Goal: Navigation & Orientation: Find specific page/section

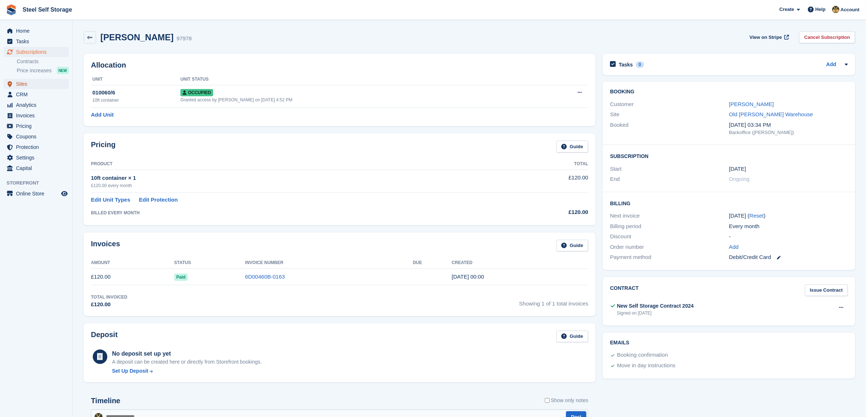
click at [37, 80] on span "Sites" at bounding box center [38, 84] width 44 height 10
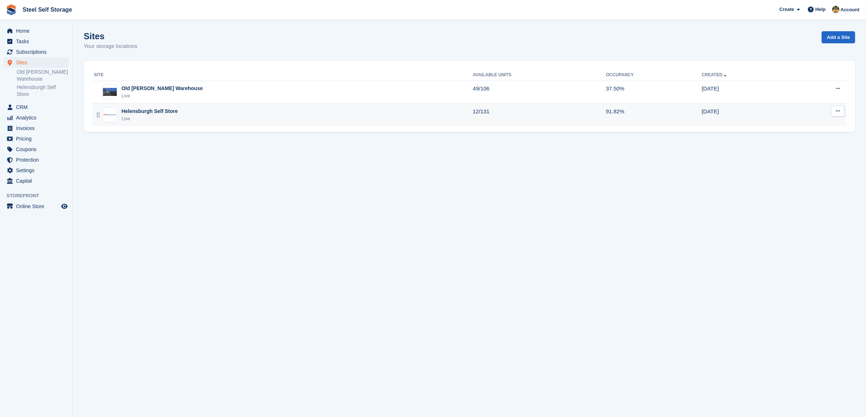
click at [175, 119] on div "Helensburgh Self Store Live" at bounding box center [283, 115] width 379 height 15
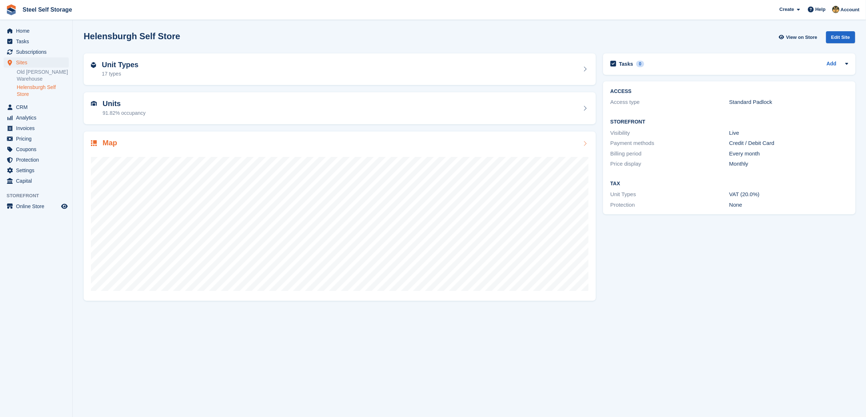
click at [195, 145] on div "Map" at bounding box center [339, 144] width 497 height 10
